Goal: Information Seeking & Learning: Check status

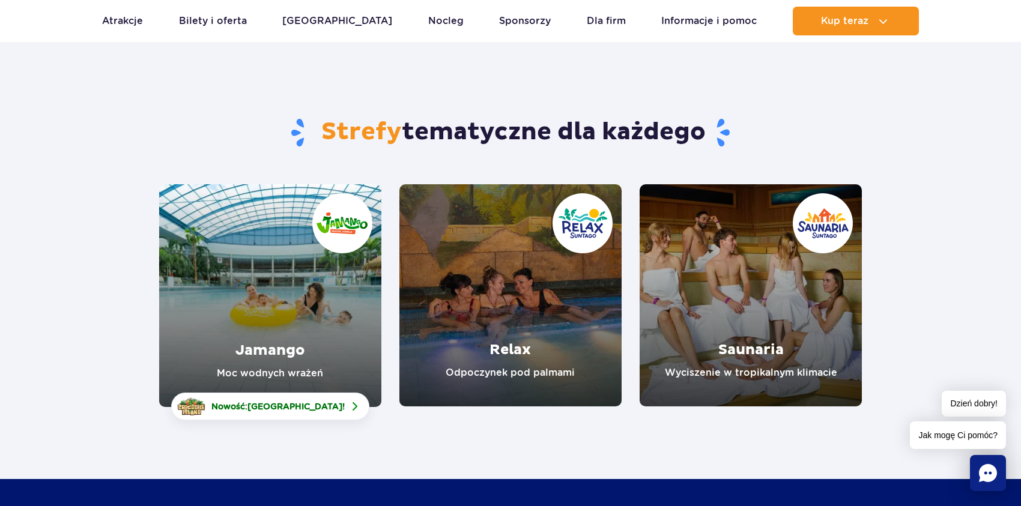
scroll to position [120, 0]
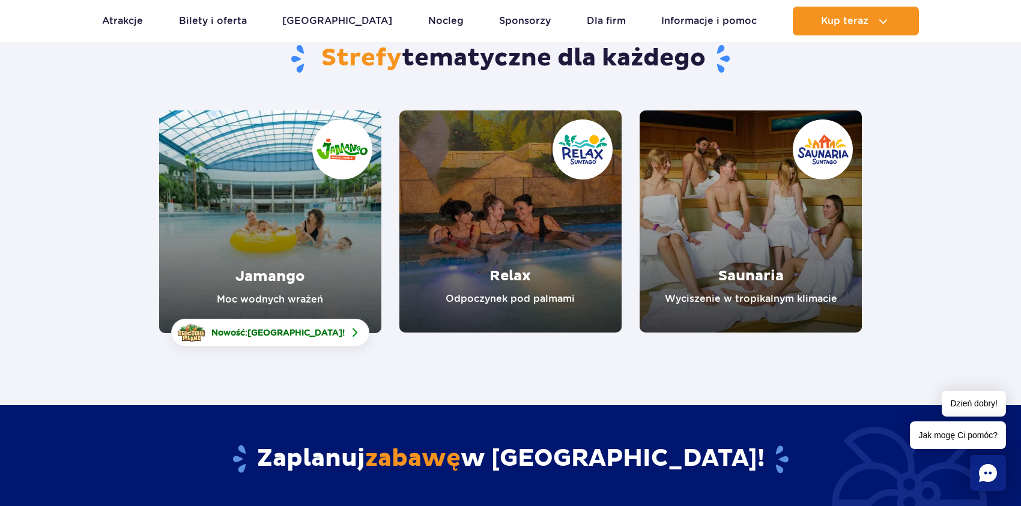
click at [551, 271] on link "Relax" at bounding box center [510, 221] width 222 height 222
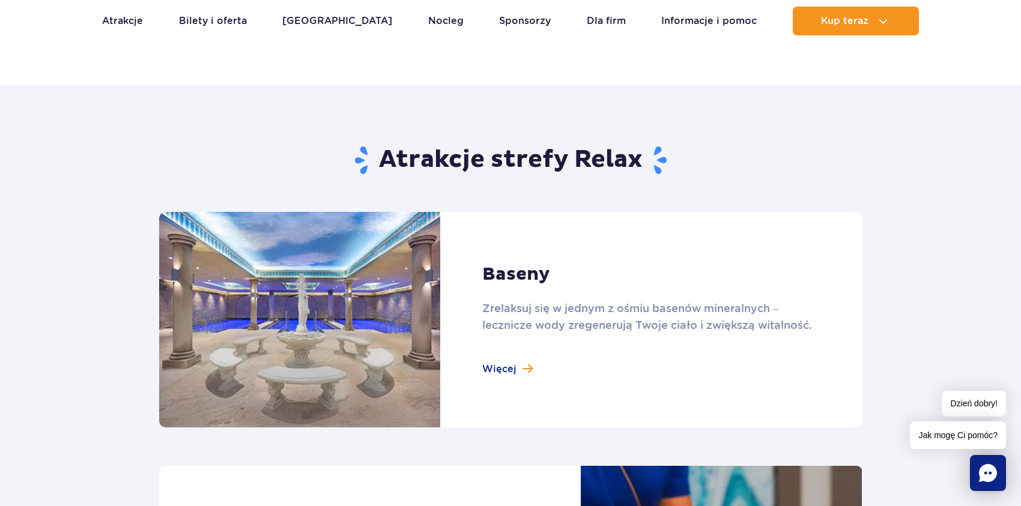
scroll to position [660, 0]
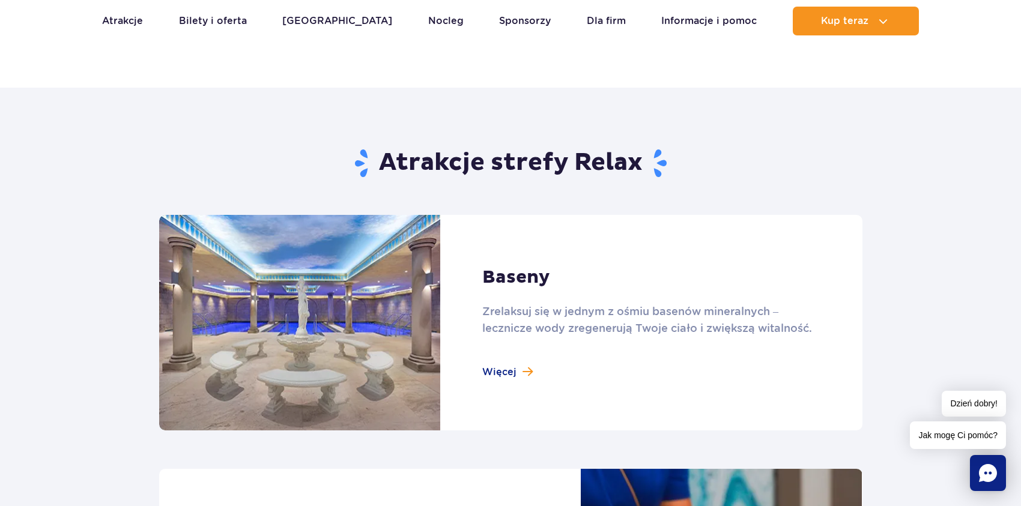
click at [515, 368] on link at bounding box center [510, 323] width 703 height 216
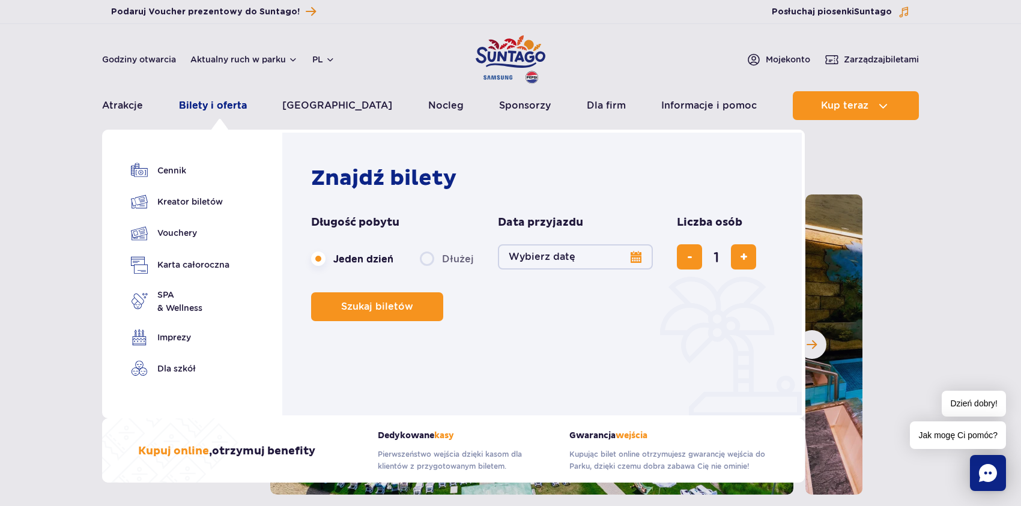
click at [230, 106] on link "Bilety i oferta" at bounding box center [213, 105] width 68 height 29
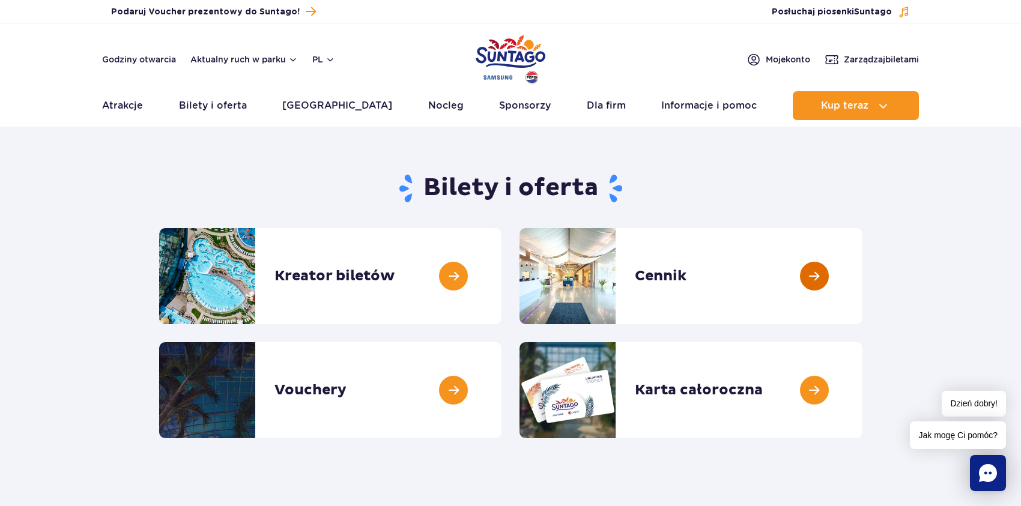
click at [862, 271] on link at bounding box center [862, 276] width 0 height 96
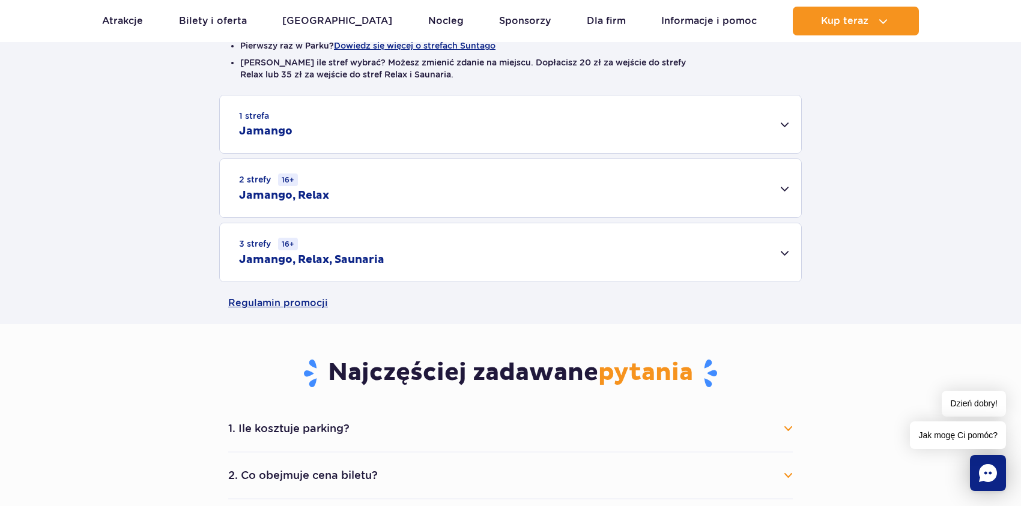
scroll to position [360, 0]
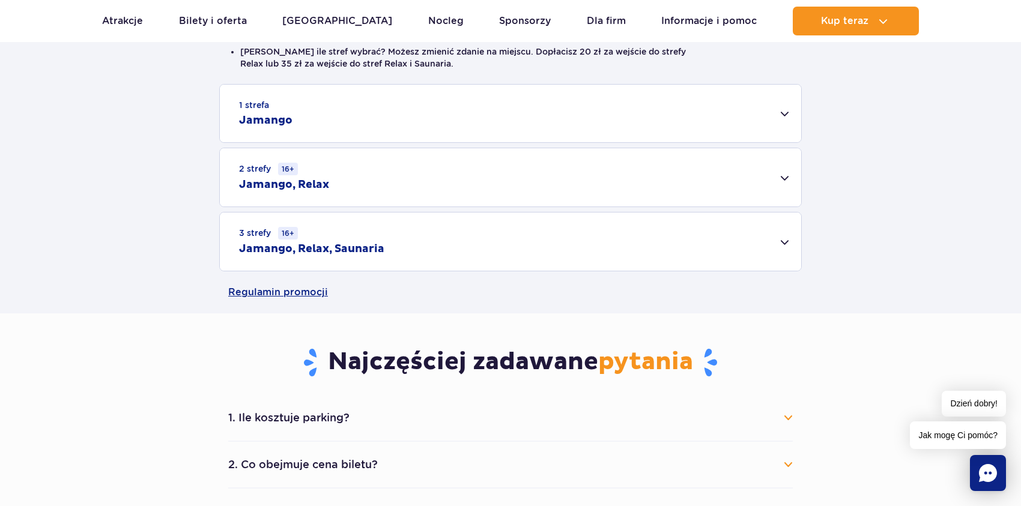
click at [783, 175] on div "2 strefy 16+ Jamango, Relax" at bounding box center [510, 177] width 581 height 58
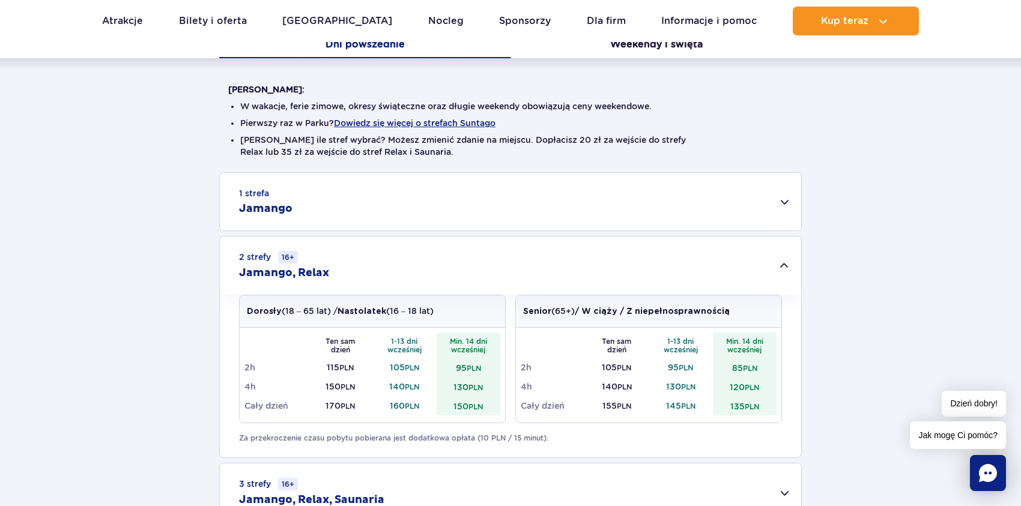
scroll to position [240, 0]
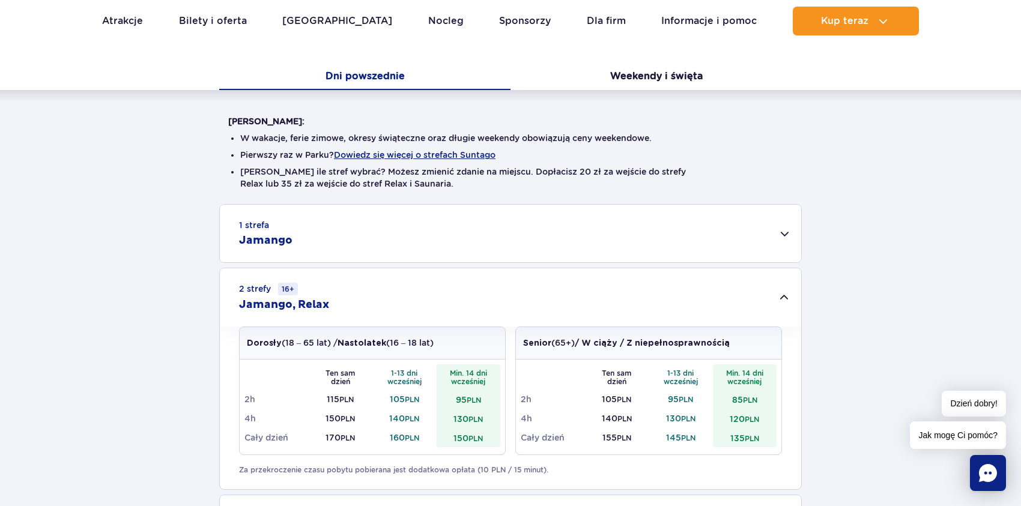
click at [279, 238] on h2 "Jamango" at bounding box center [265, 241] width 53 height 14
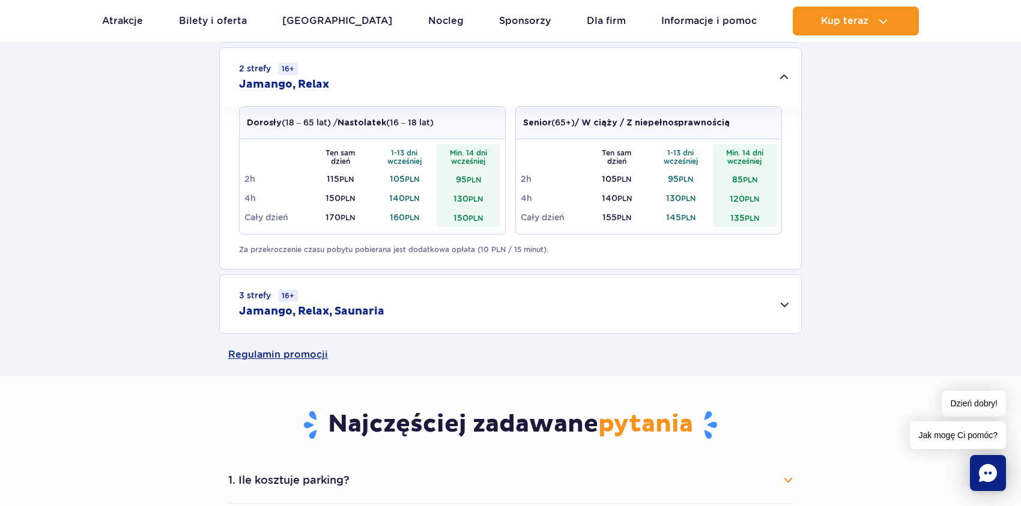
scroll to position [901, 0]
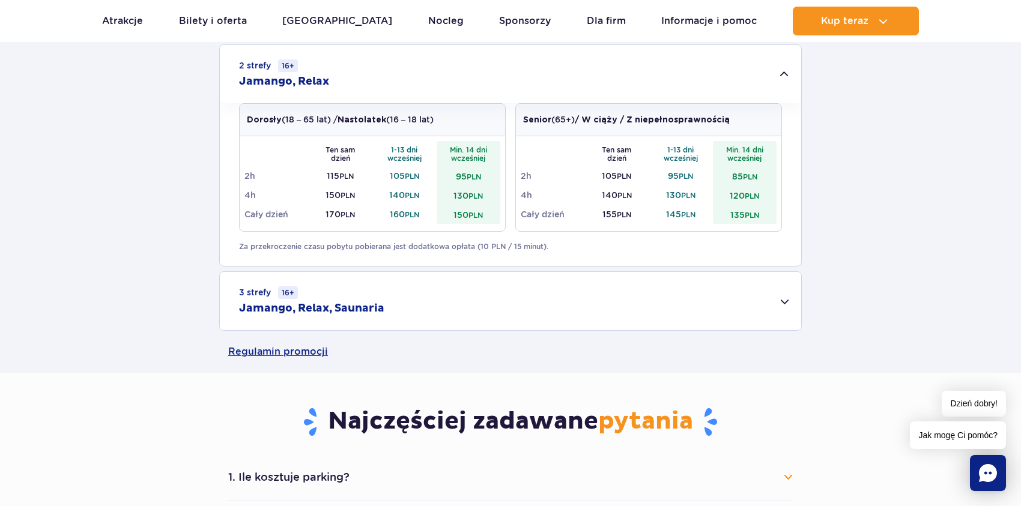
click at [785, 301] on div "3 strefy 16+ Jamango, Relax, Saunaria" at bounding box center [510, 301] width 581 height 58
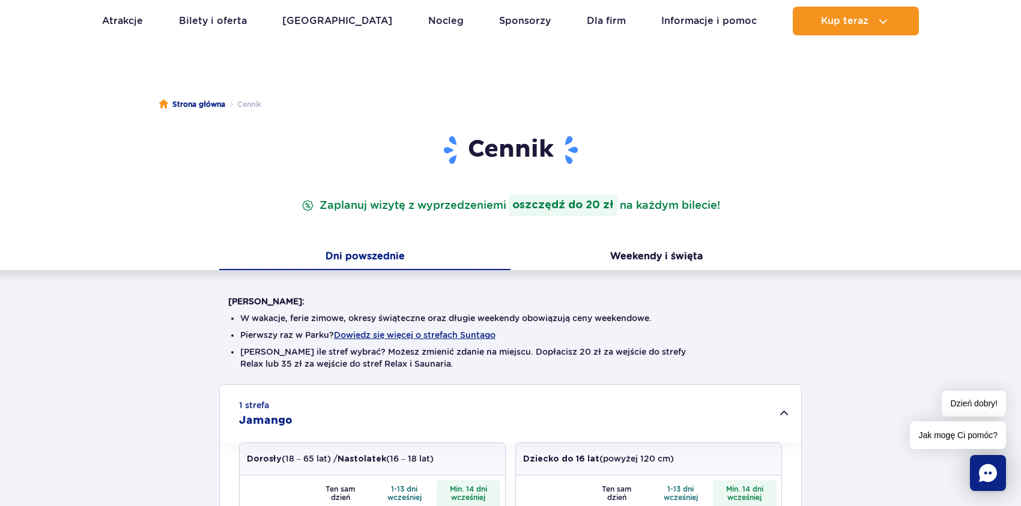
scroll to position [0, 0]
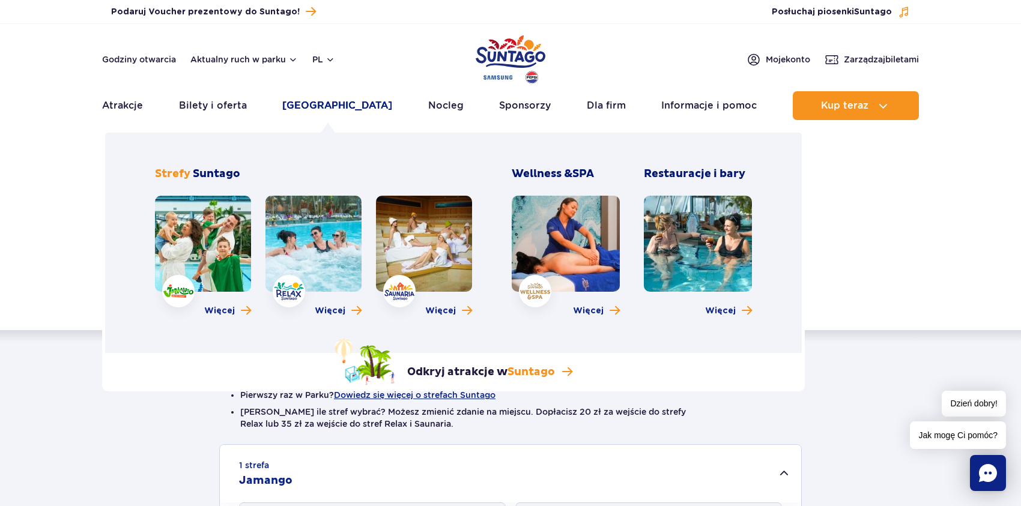
click at [325, 107] on link "[GEOGRAPHIC_DATA]" at bounding box center [337, 105] width 110 height 29
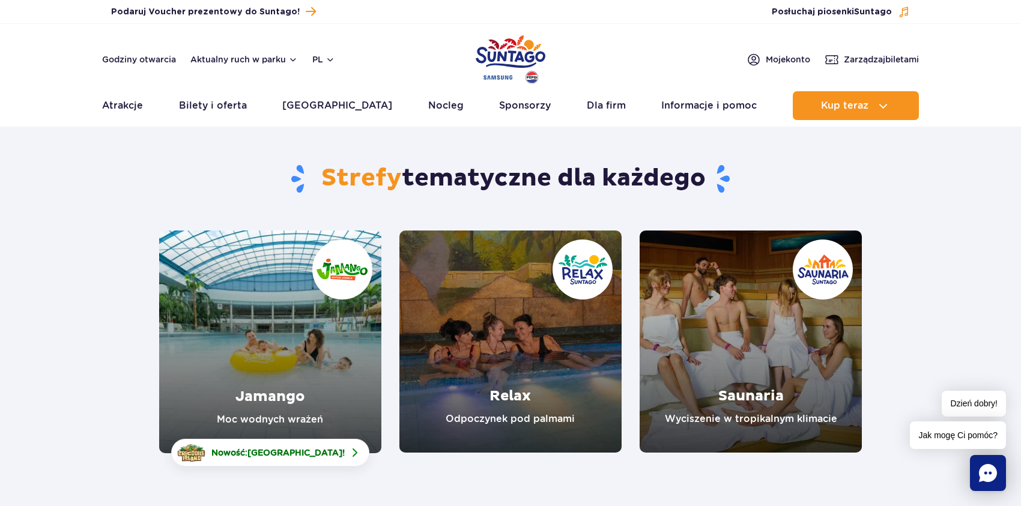
click at [569, 321] on link "Relax" at bounding box center [510, 342] width 222 height 222
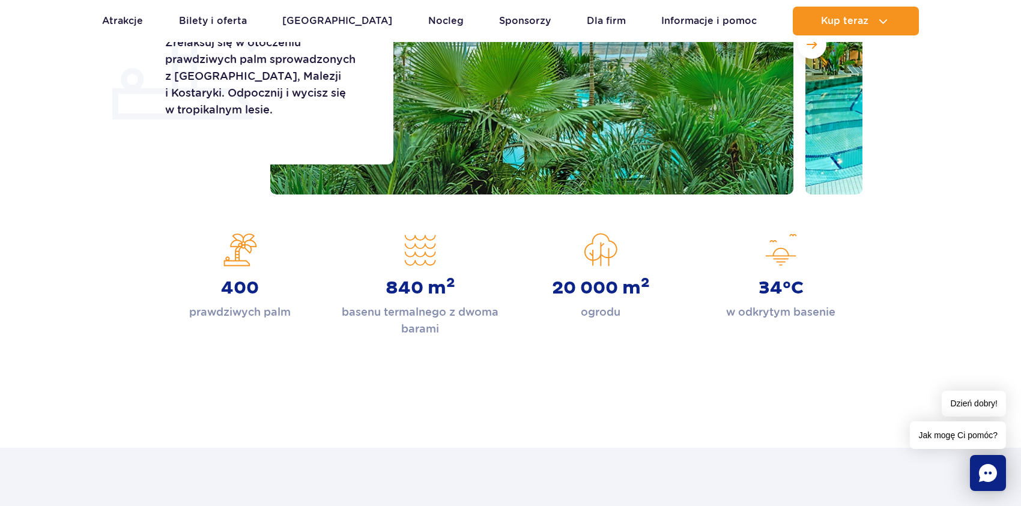
scroll to position [60, 0]
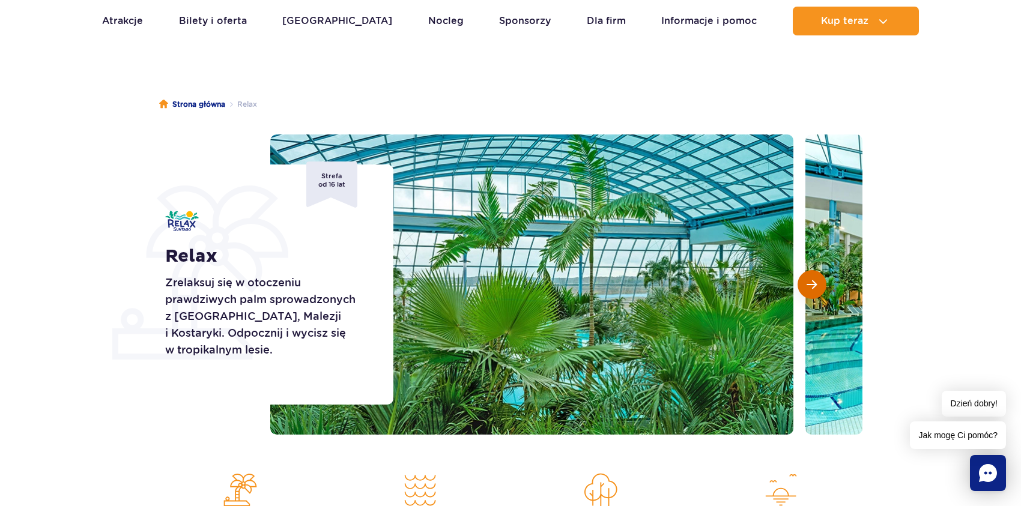
click at [804, 277] on button "Następny slajd" at bounding box center [811, 284] width 29 height 29
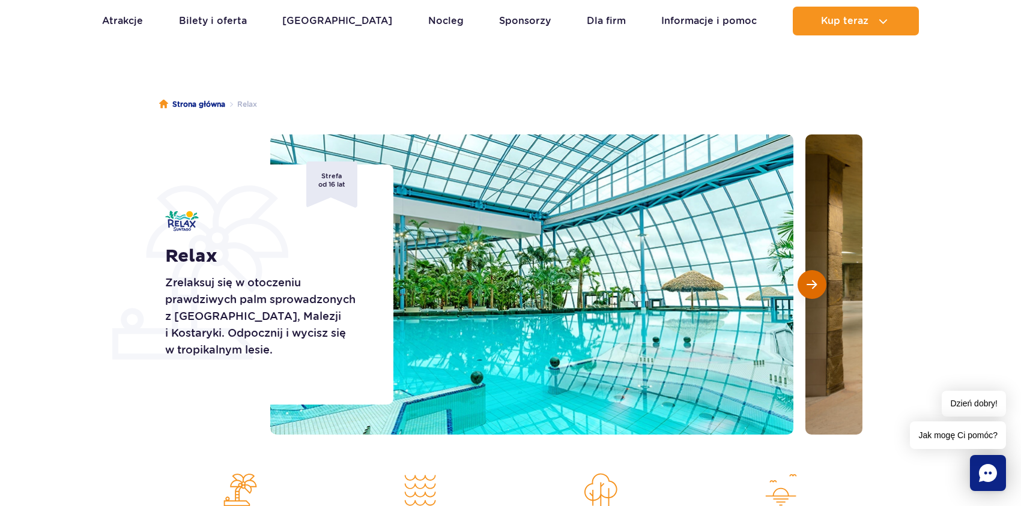
click at [804, 277] on button "Następny slajd" at bounding box center [811, 284] width 29 height 29
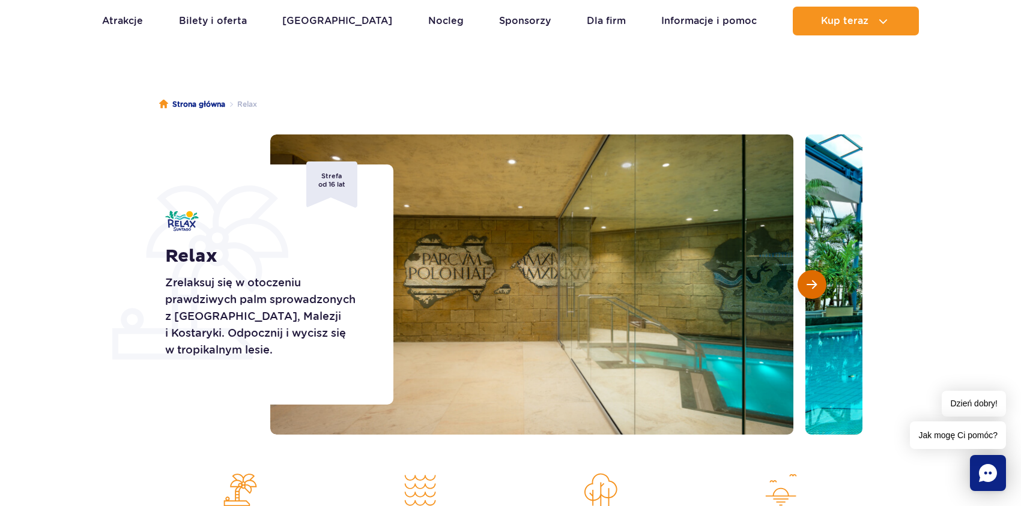
click at [804, 277] on button "Następny slajd" at bounding box center [811, 284] width 29 height 29
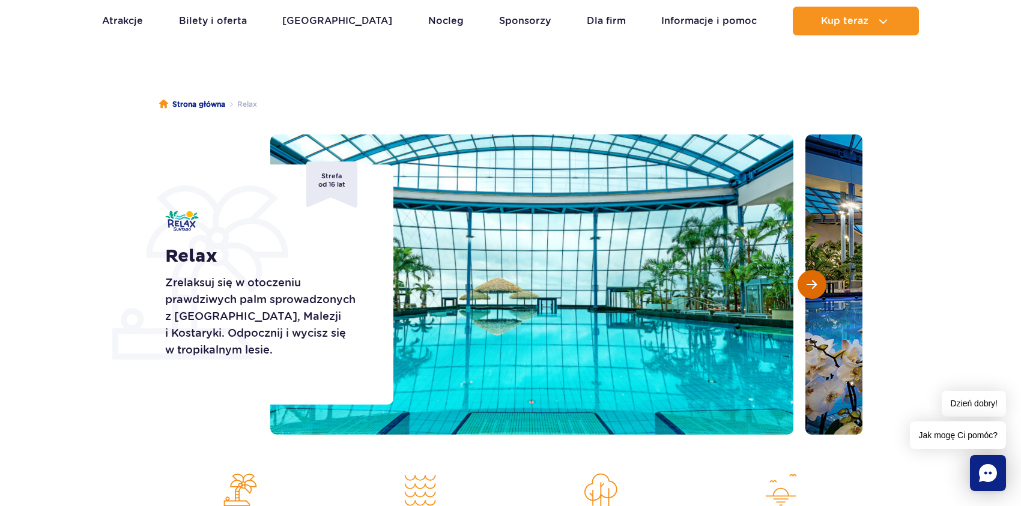
click at [804, 277] on button "Następny slajd" at bounding box center [811, 284] width 29 height 29
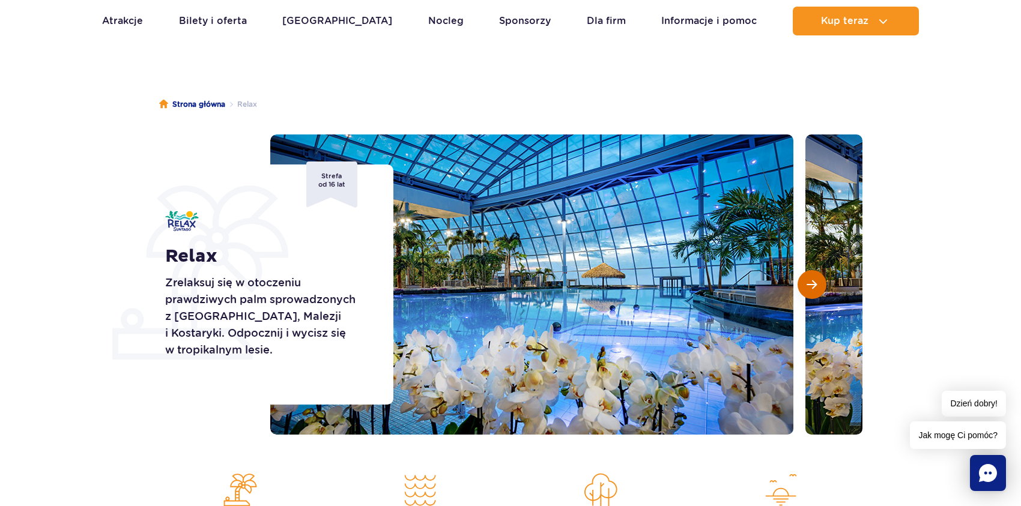
click at [804, 277] on button "Następny slajd" at bounding box center [811, 284] width 29 height 29
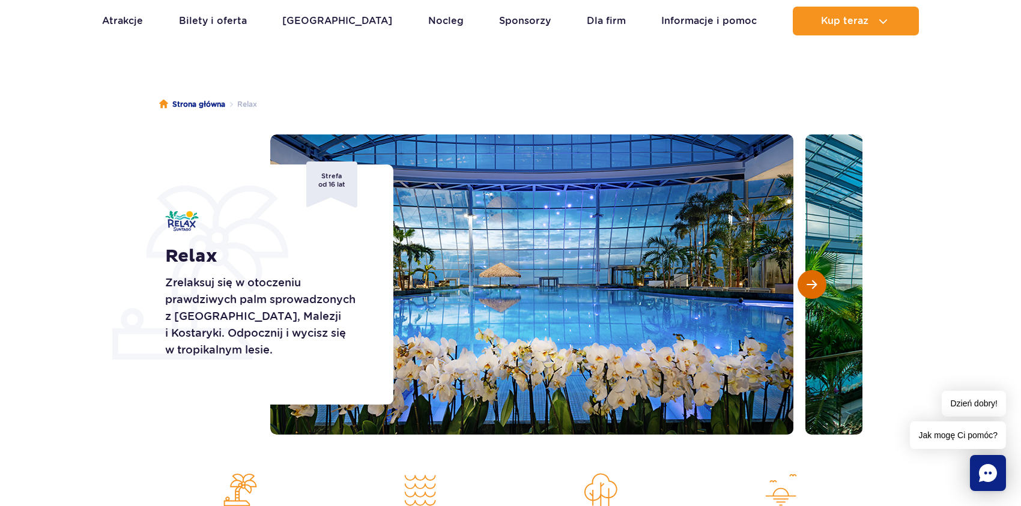
click at [804, 277] on button "Następny slajd" at bounding box center [811, 284] width 29 height 29
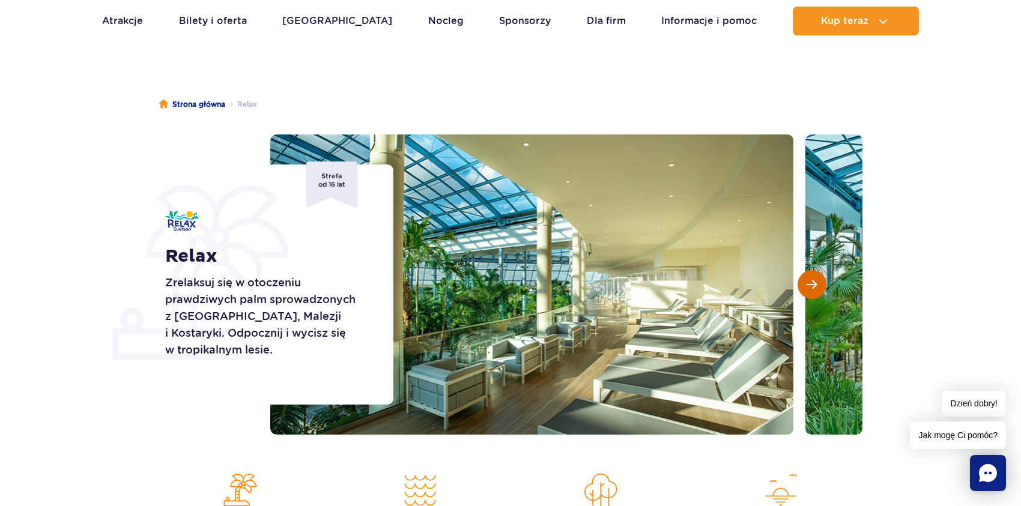
click at [817, 283] on button "Następny slajd" at bounding box center [811, 284] width 29 height 29
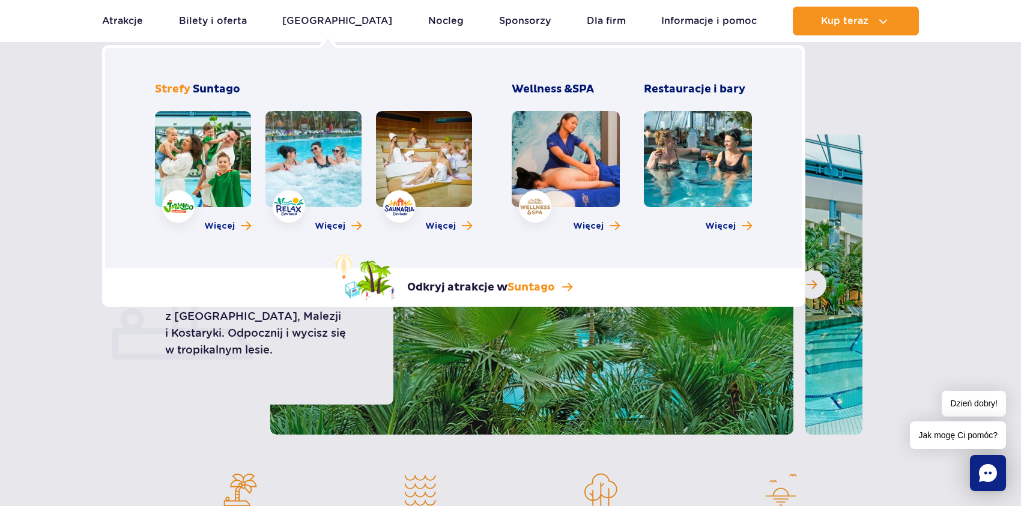
click at [219, 139] on link at bounding box center [203, 159] width 96 height 96
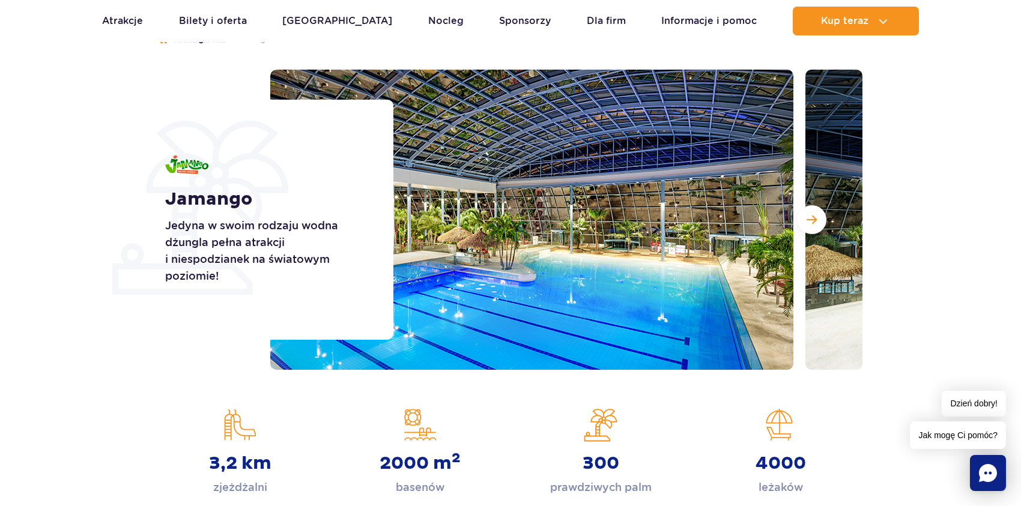
scroll to position [180, 0]
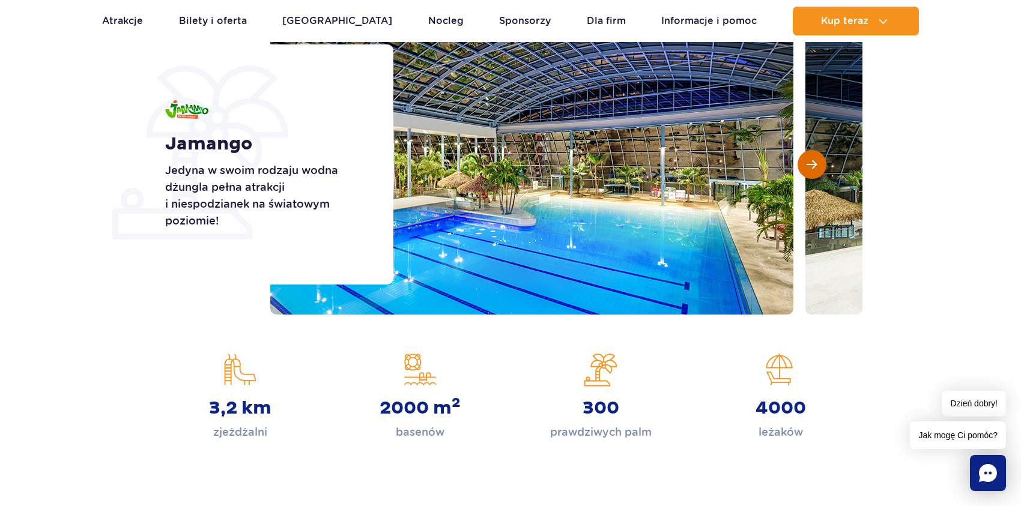
click at [816, 165] on span "Następny slajd" at bounding box center [811, 164] width 10 height 11
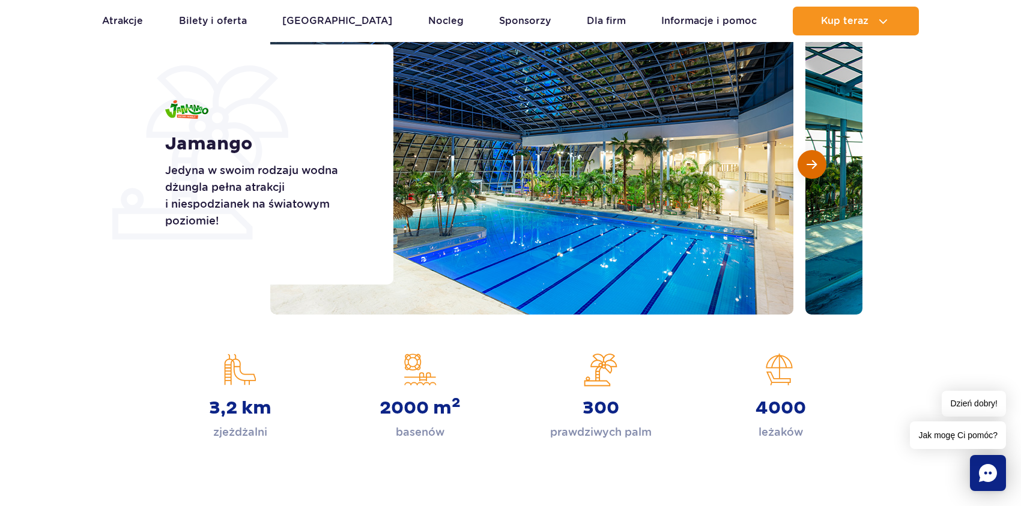
click at [816, 165] on span "Następny slajd" at bounding box center [811, 164] width 10 height 11
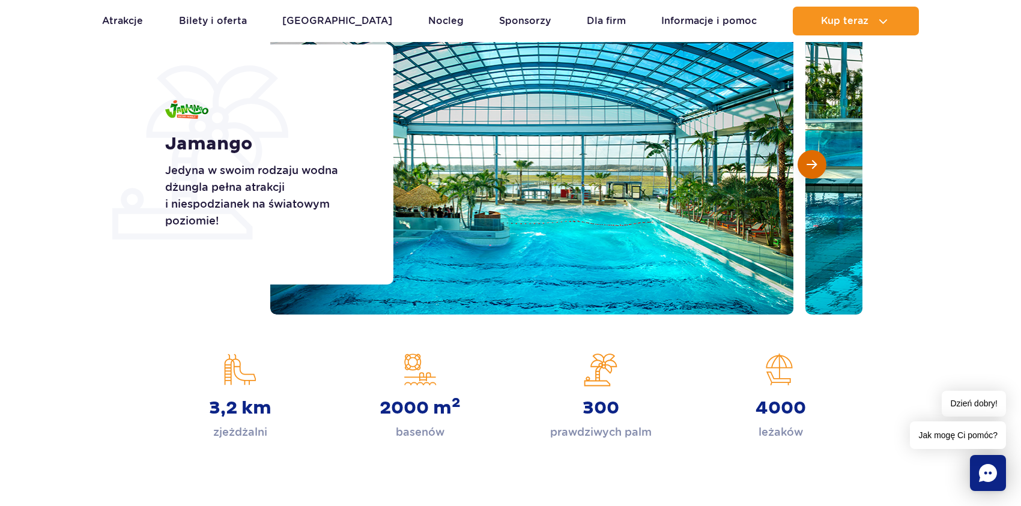
click at [816, 165] on span "Następny slajd" at bounding box center [811, 164] width 10 height 11
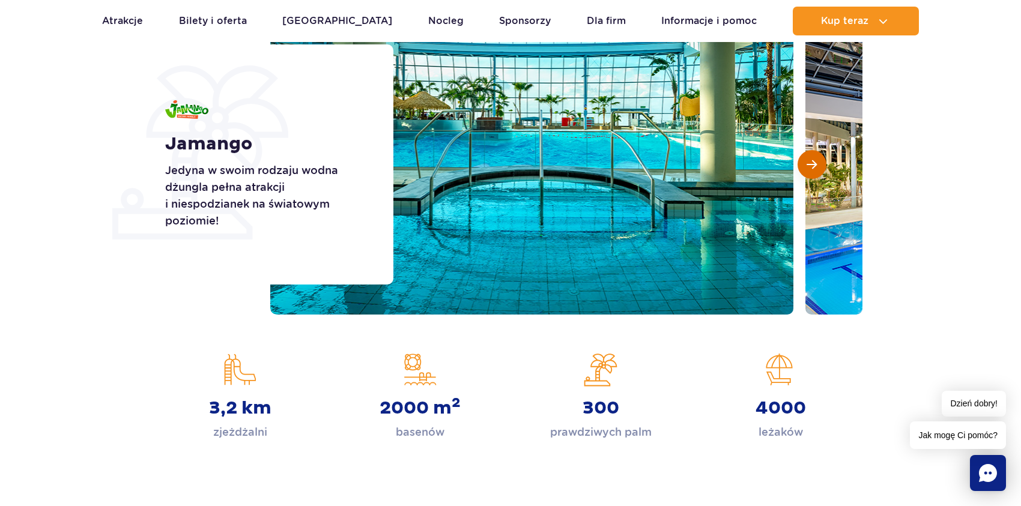
click at [816, 165] on span "Następny slajd" at bounding box center [811, 164] width 10 height 11
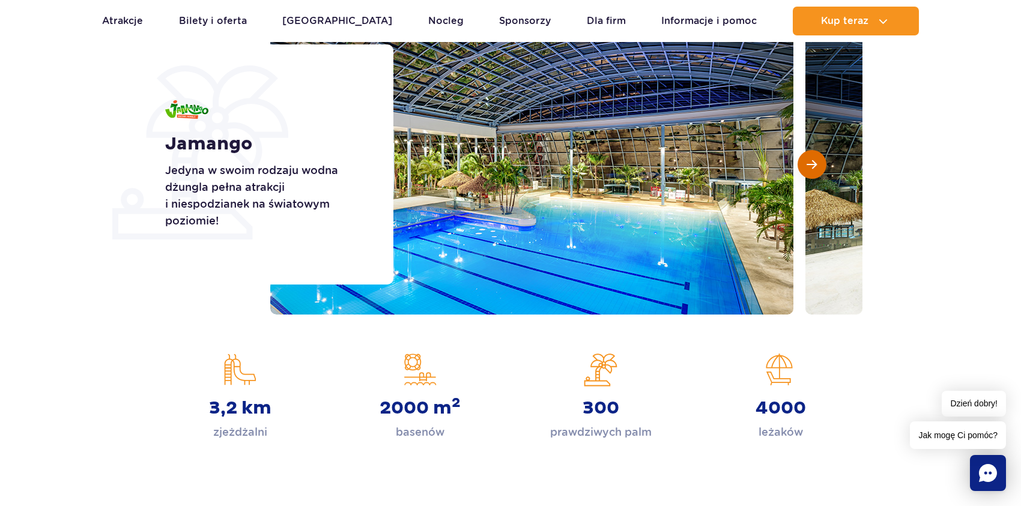
click at [816, 165] on span "Następny slajd" at bounding box center [811, 164] width 10 height 11
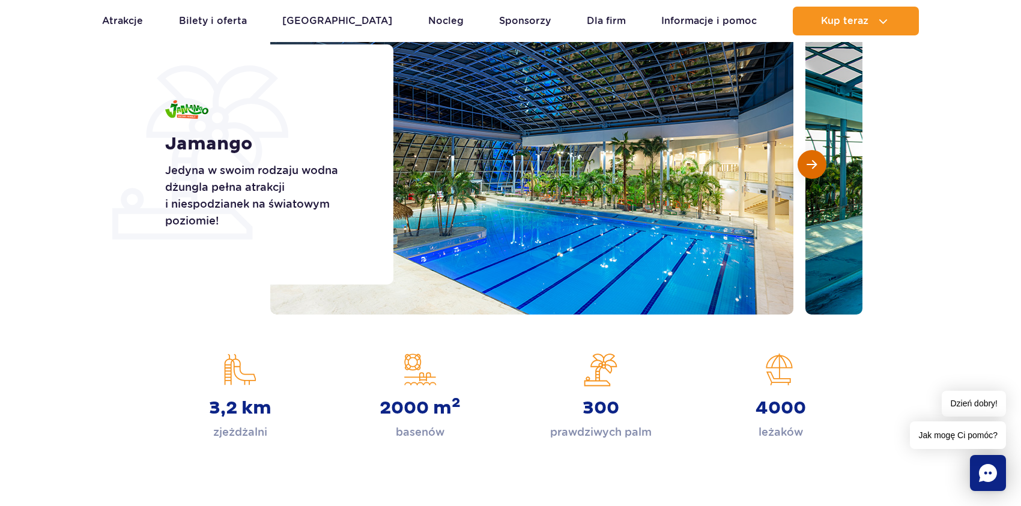
click at [816, 165] on span "Następny slajd" at bounding box center [811, 164] width 10 height 11
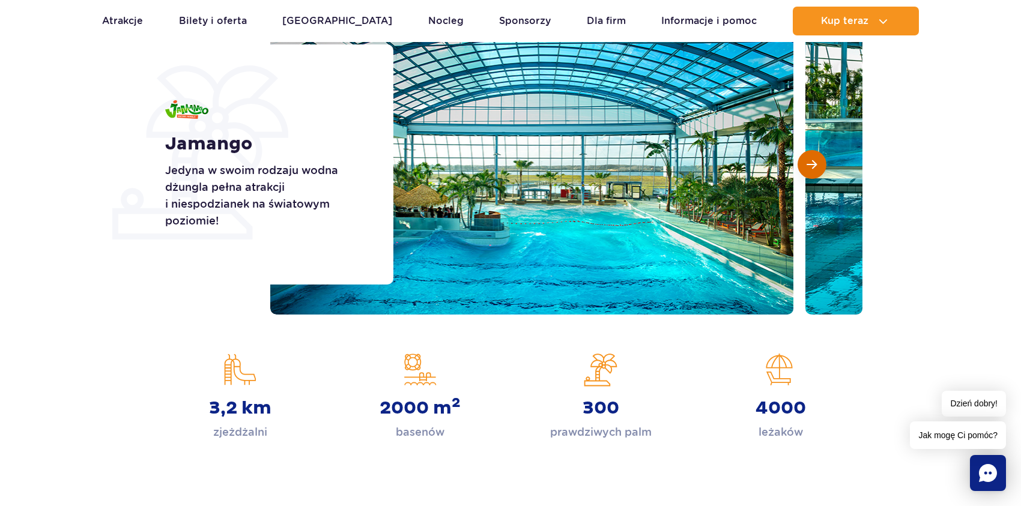
click at [816, 165] on span "Następny slajd" at bounding box center [811, 164] width 10 height 11
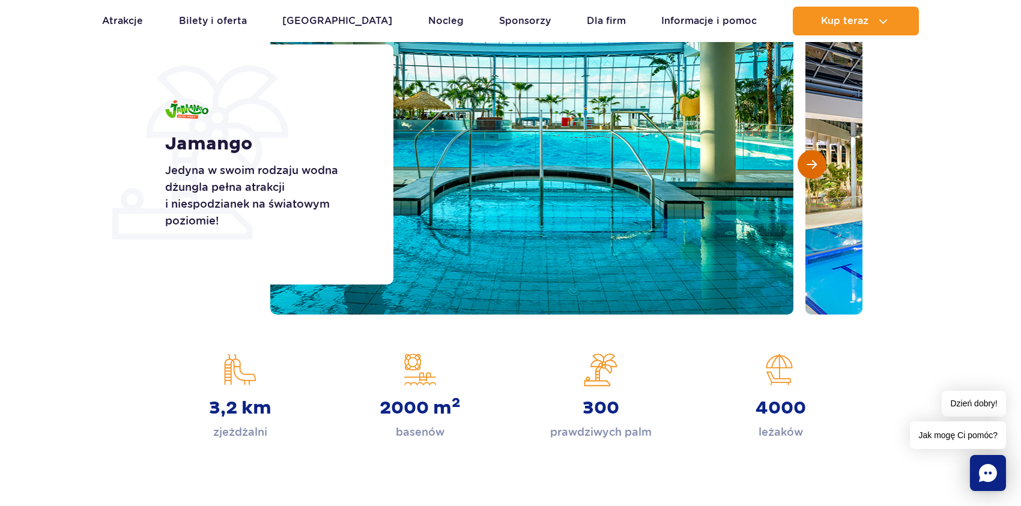
click at [816, 165] on span "Następny slajd" at bounding box center [811, 164] width 10 height 11
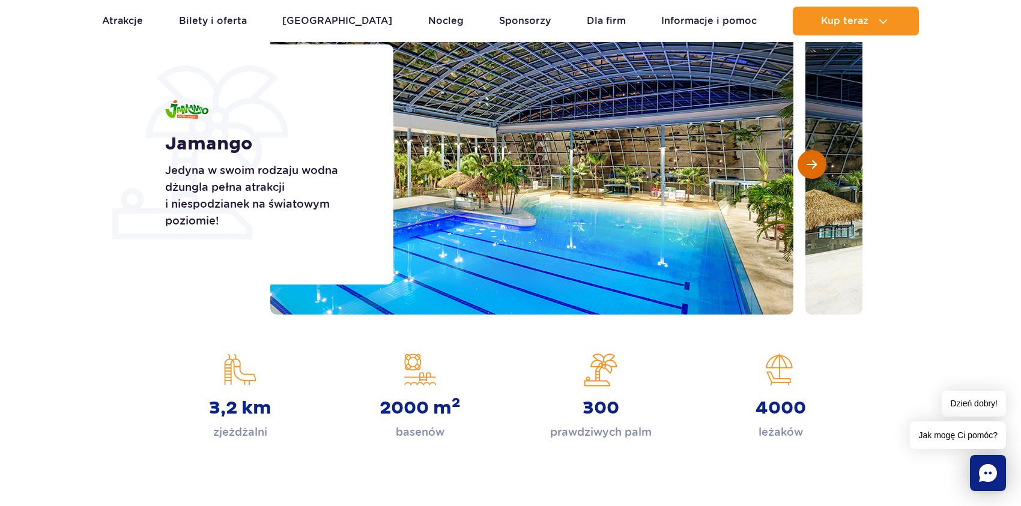
click at [816, 165] on span "Następny slajd" at bounding box center [811, 164] width 10 height 11
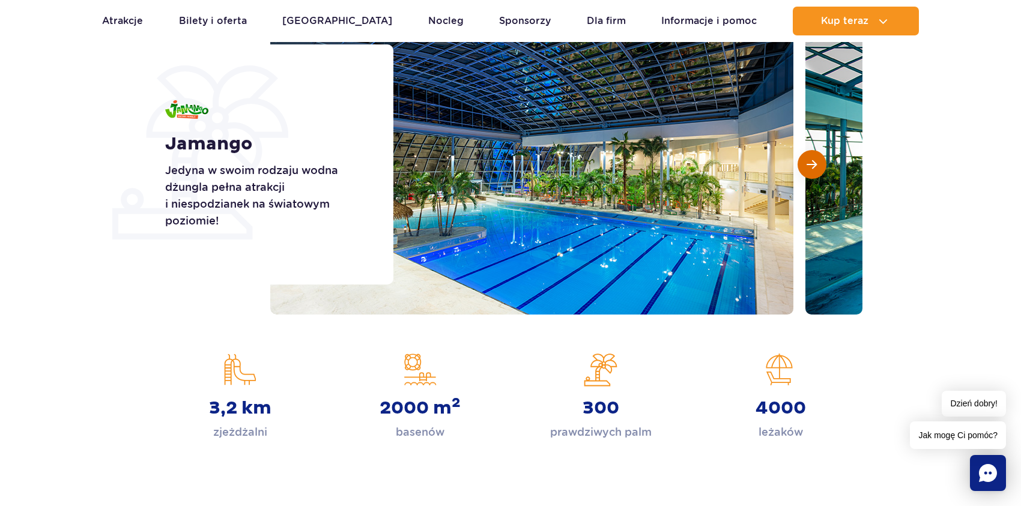
click at [816, 165] on span "Następny slajd" at bounding box center [811, 164] width 10 height 11
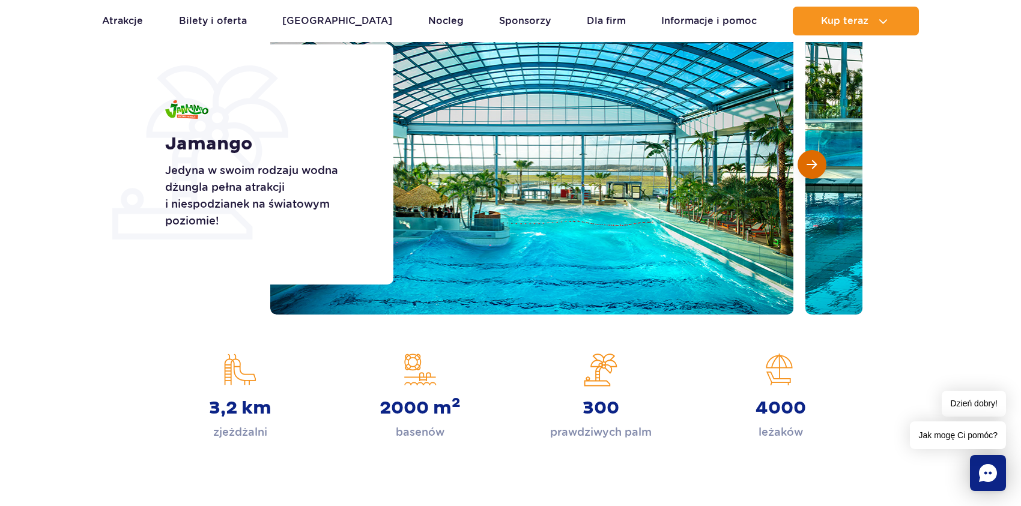
click at [816, 165] on span "Następny slajd" at bounding box center [811, 164] width 10 height 11
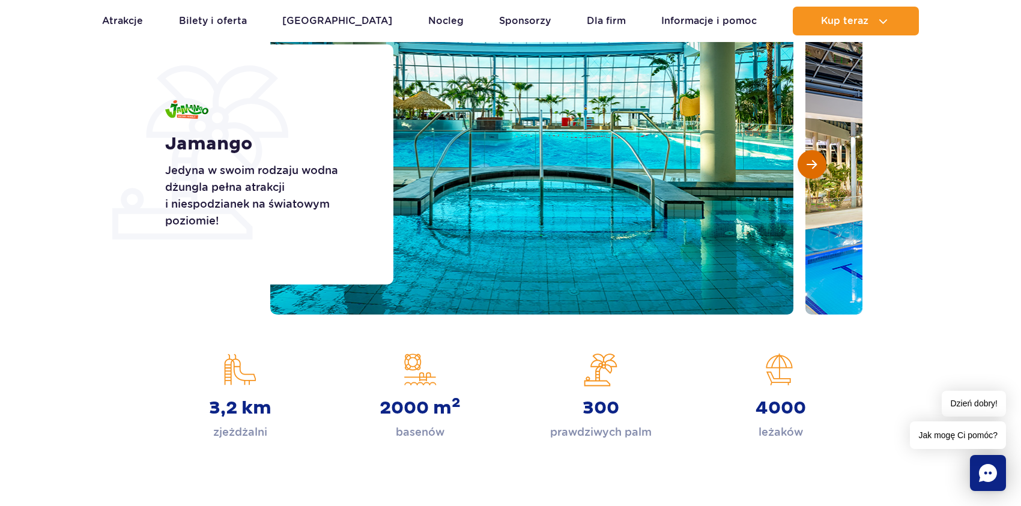
click at [816, 165] on span "Następny slajd" at bounding box center [811, 164] width 10 height 11
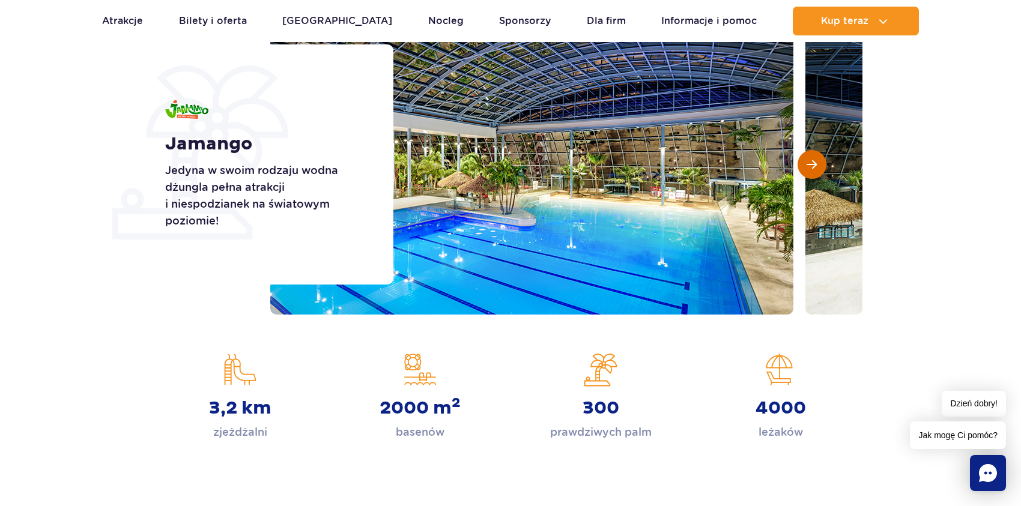
click at [816, 165] on span "Następny slajd" at bounding box center [811, 164] width 10 height 11
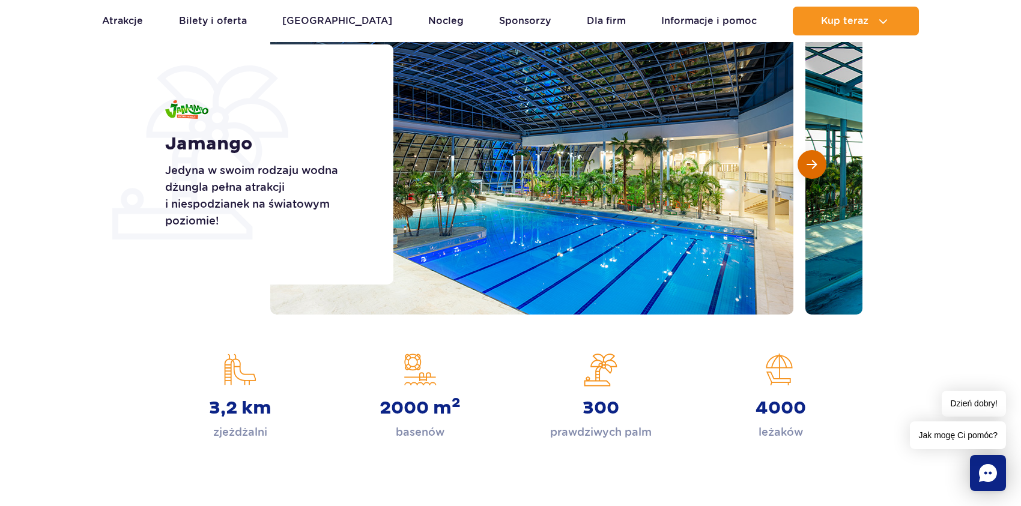
click at [816, 165] on span "Następny slajd" at bounding box center [811, 164] width 10 height 11
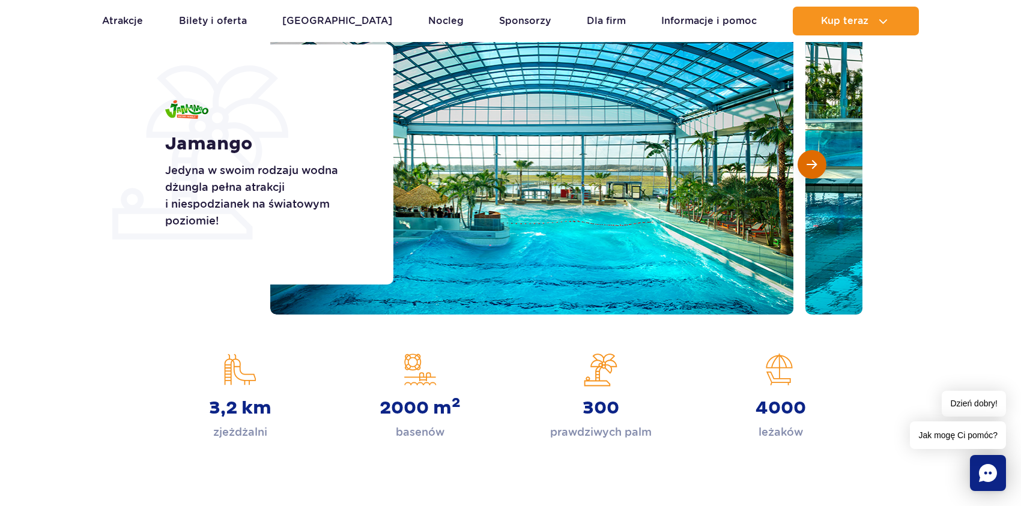
click at [816, 165] on span "Następny slajd" at bounding box center [811, 164] width 10 height 11
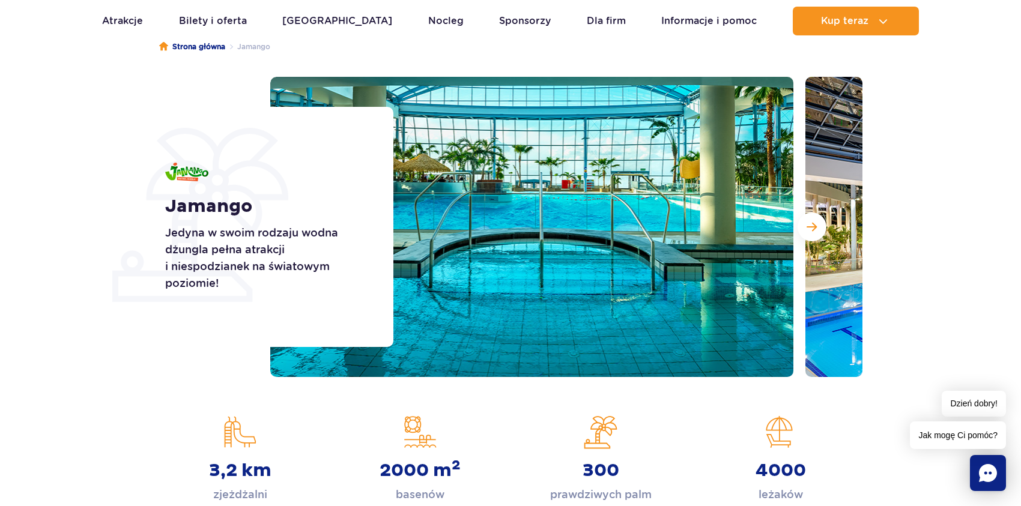
scroll to position [0, 0]
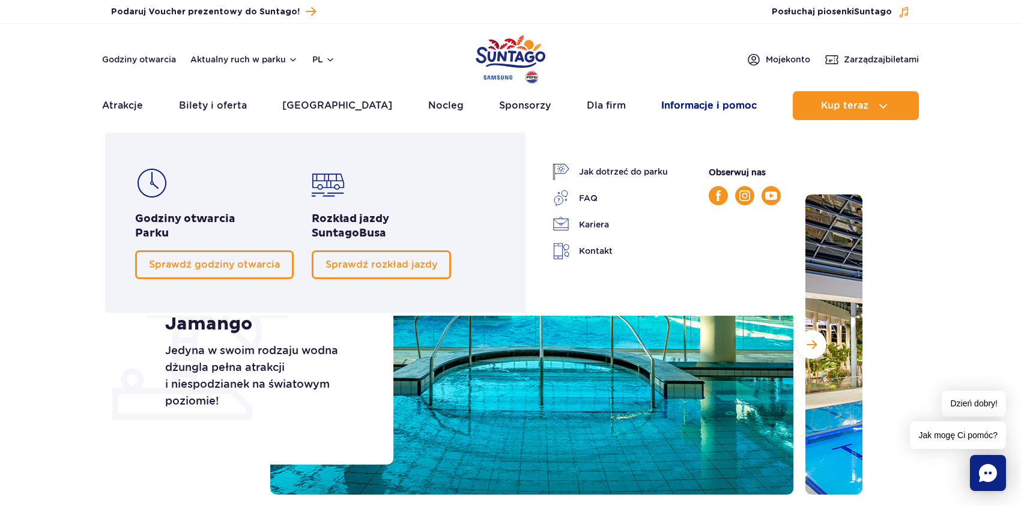
click at [720, 100] on link "Informacje i pomoc" at bounding box center [708, 105] width 95 height 29
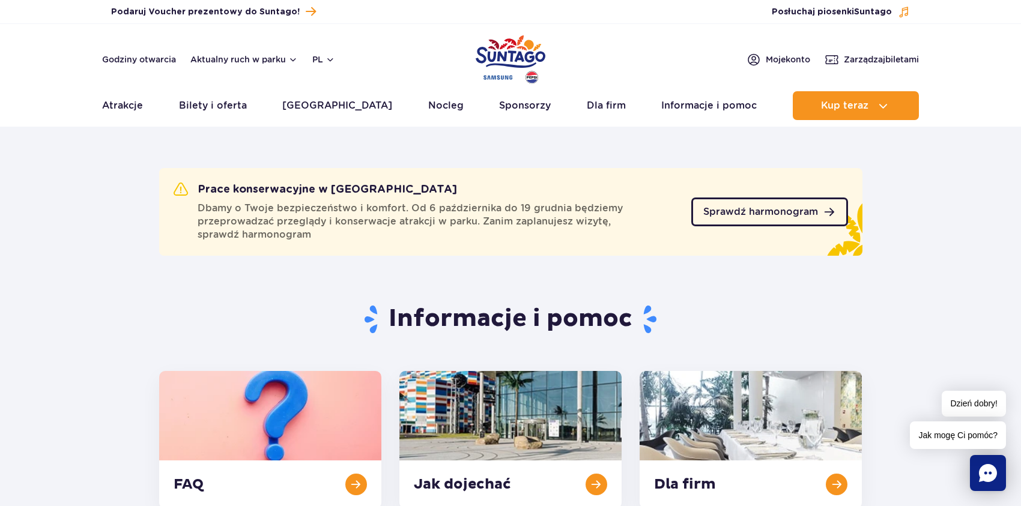
click at [811, 211] on span "Sprawdź harmonogram" at bounding box center [760, 212] width 115 height 10
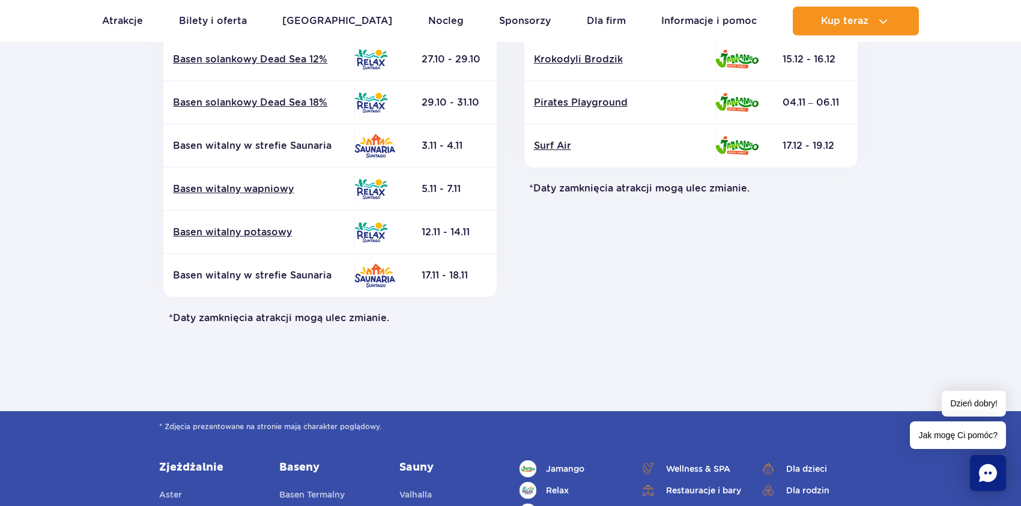
scroll to position [420, 0]
